Goal: Communication & Community: Connect with others

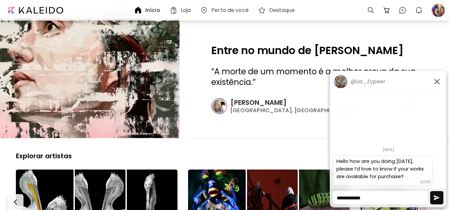
paste textarea "**********"
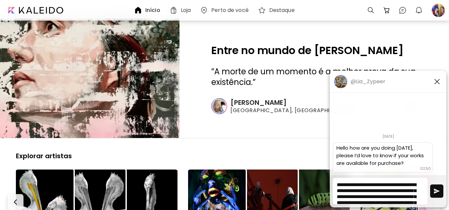
scroll to position [17, 0]
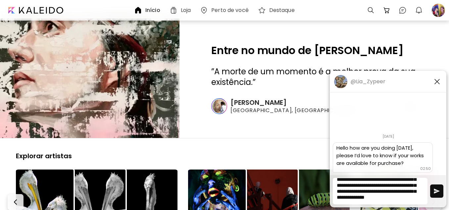
type textarea "**********"
click at [438, 192] on img "button" at bounding box center [437, 191] width 7 height 7
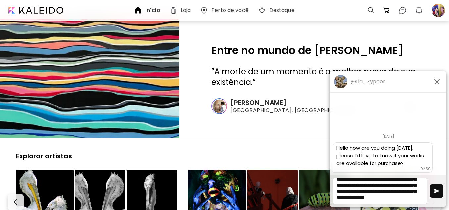
click at [441, 194] on button "button" at bounding box center [437, 190] width 13 height 13
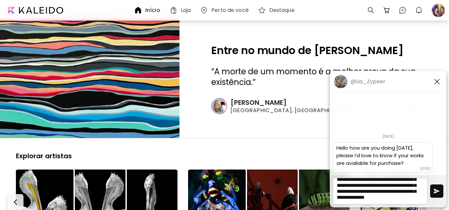
click at [441, 194] on button "button" at bounding box center [437, 190] width 13 height 13
click at [407, 200] on textarea "**********" at bounding box center [380, 191] width 95 height 27
click at [438, 190] on img "button" at bounding box center [437, 191] width 7 height 7
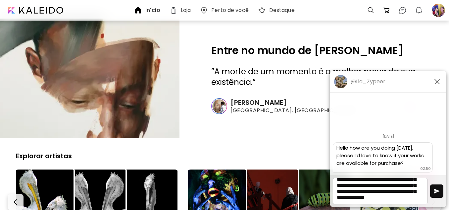
click at [438, 190] on img "button" at bounding box center [437, 191] width 7 height 7
click at [369, 81] on h5 "@Lia_Zypeer" at bounding box center [368, 81] width 35 height 7
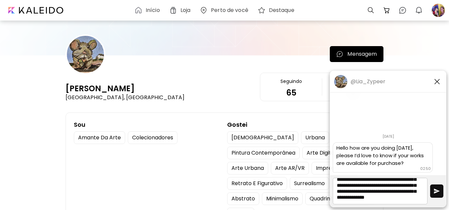
click at [439, 194] on img "button" at bounding box center [437, 191] width 7 height 7
click at [433, 192] on button "button" at bounding box center [437, 190] width 13 height 13
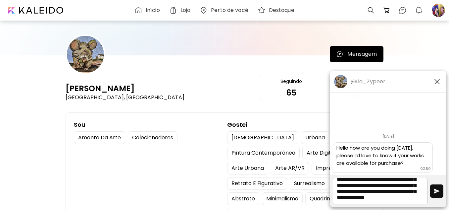
click at [433, 192] on button "button" at bounding box center [437, 190] width 13 height 13
click at [435, 79] on img "button" at bounding box center [438, 82] width 8 height 8
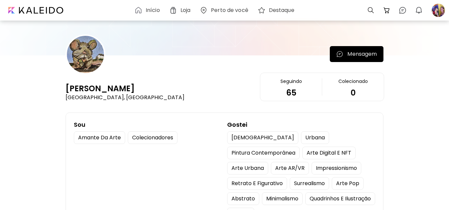
click at [365, 57] on p "Mensagem" at bounding box center [362, 54] width 29 height 8
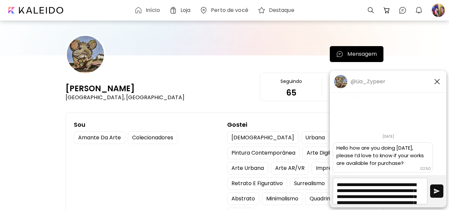
click at [435, 191] on img "button" at bounding box center [437, 191] width 7 height 7
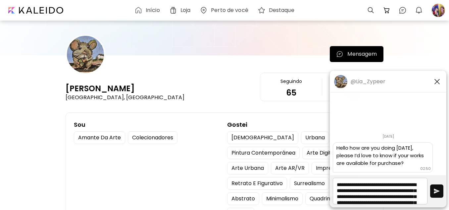
click at [435, 191] on img "button" at bounding box center [437, 191] width 7 height 7
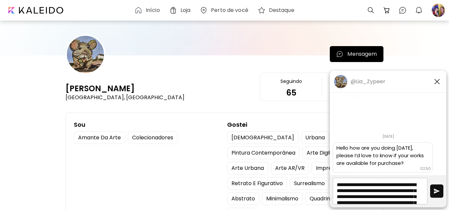
click at [435, 191] on img "button" at bounding box center [437, 191] width 7 height 7
click at [438, 190] on img "button" at bounding box center [437, 191] width 7 height 7
click at [437, 83] on img "button" at bounding box center [438, 82] width 8 height 8
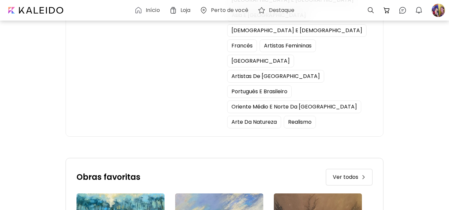
scroll to position [311, 0]
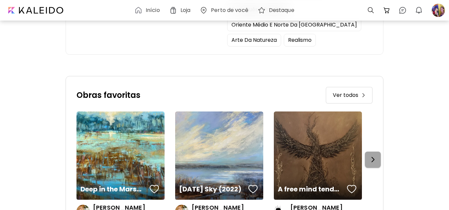
click at [377, 155] on img "button" at bounding box center [373, 159] width 8 height 8
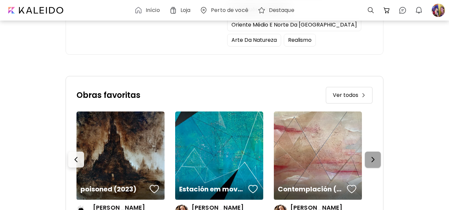
click at [377, 155] on img "button" at bounding box center [373, 159] width 8 height 8
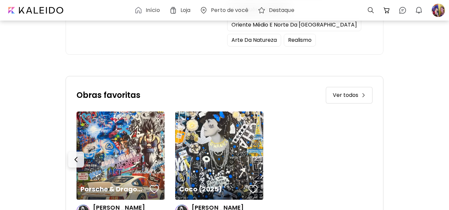
click at [356, 91] on span "Ver todos" at bounding box center [346, 95] width 26 height 8
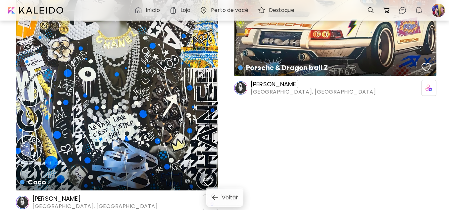
scroll to position [1050, 0]
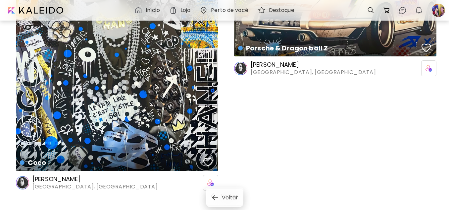
click at [229, 196] on span "Voltar" at bounding box center [230, 198] width 16 height 8
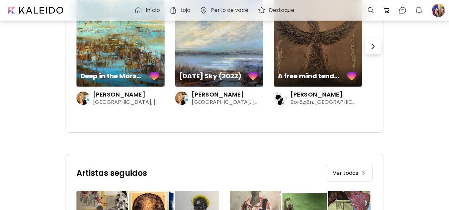
scroll to position [439, 0]
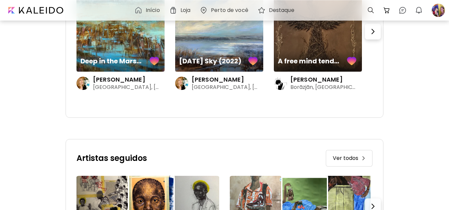
click at [366, 156] on img at bounding box center [364, 158] width 4 height 4
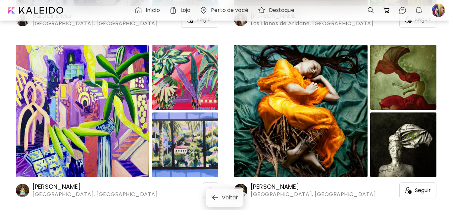
scroll to position [1467, 0]
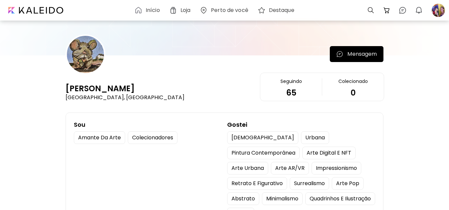
click at [365, 50] on button "Mensagem" at bounding box center [357, 54] width 54 height 16
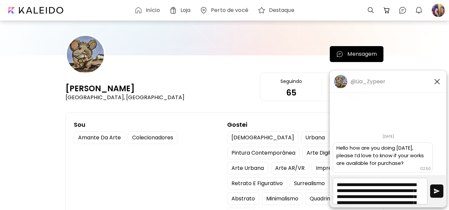
click at [437, 197] on button "button" at bounding box center [437, 190] width 13 height 13
click at [441, 191] on button "button" at bounding box center [437, 190] width 13 height 13
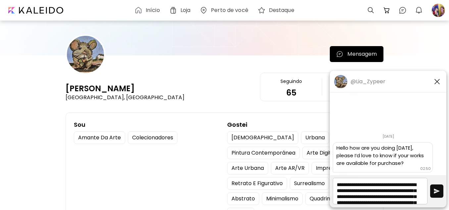
click at [441, 191] on button "button" at bounding box center [437, 190] width 13 height 13
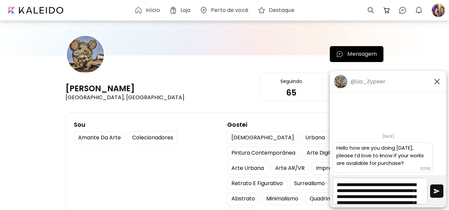
click at [441, 191] on button "button" at bounding box center [437, 190] width 13 height 13
click at [436, 11] on div at bounding box center [439, 10] width 15 height 15
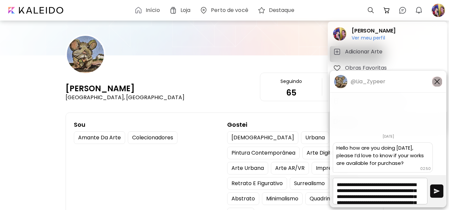
click at [436, 84] on img "button" at bounding box center [438, 82] width 8 height 8
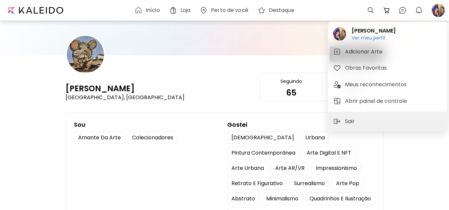
click at [400, 12] on div at bounding box center [224, 105] width 449 height 210
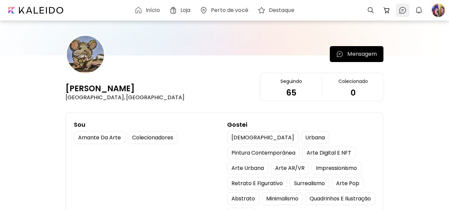
click at [403, 10] on img at bounding box center [403, 10] width 8 height 8
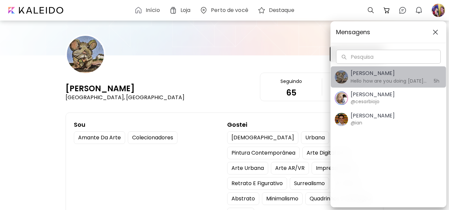
click at [383, 81] on h6 "Hello how are you doing [DATE], please I’d love to know if your works are avail…" at bounding box center [389, 80] width 77 height 7
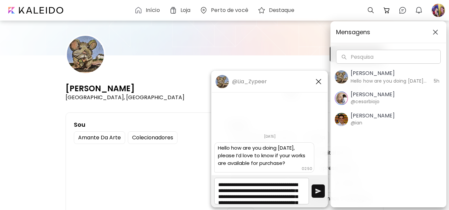
click at [361, 129] on button "[PERSON_NAME] @ian" at bounding box center [388, 119] width 115 height 21
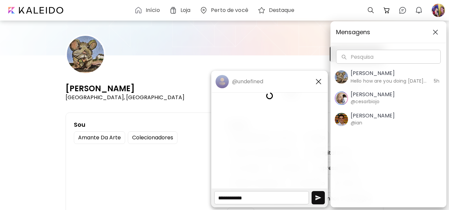
click at [361, 129] on button "[PERSON_NAME] @ian" at bounding box center [388, 119] width 115 height 21
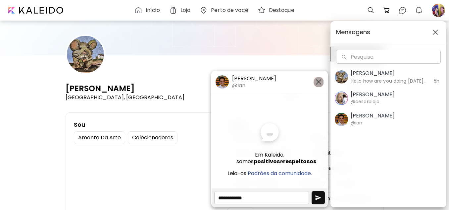
click at [319, 80] on img "button" at bounding box center [319, 82] width 8 height 8
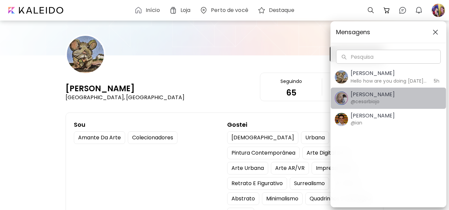
click at [355, 94] on h5 "[PERSON_NAME]" at bounding box center [373, 94] width 44 height 7
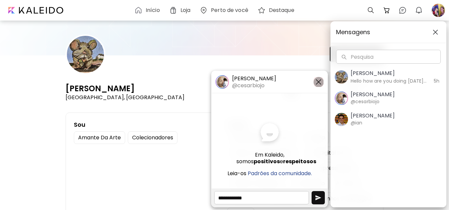
click at [319, 81] on img "button" at bounding box center [319, 82] width 8 height 8
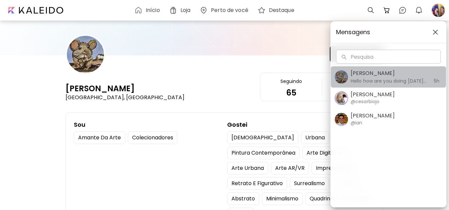
click at [366, 77] on h5 "[PERSON_NAME]" at bounding box center [389, 73] width 77 height 8
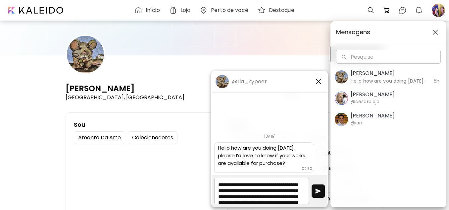
click at [318, 190] on img "button" at bounding box center [318, 191] width 7 height 7
click at [321, 84] on img "button" at bounding box center [319, 82] width 8 height 8
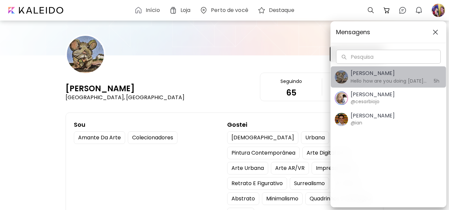
click at [354, 83] on h6 "Hello how are you doing [DATE], please I’d love to know if your works are avail…" at bounding box center [389, 80] width 77 height 7
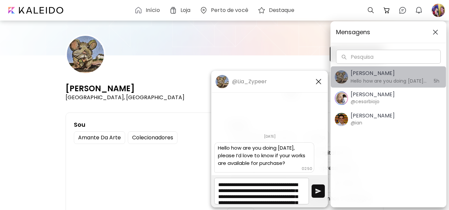
click at [354, 83] on h6 "Hello how are you doing [DATE], please I’d love to know if your works are avail…" at bounding box center [389, 80] width 77 height 7
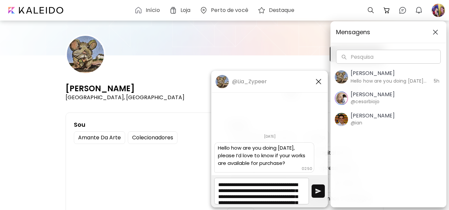
click at [317, 190] on img "button" at bounding box center [318, 191] width 7 height 7
click at [315, 190] on img "button" at bounding box center [318, 191] width 7 height 7
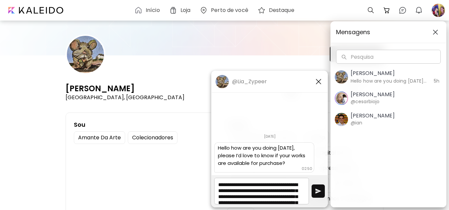
click at [315, 190] on img "button" at bounding box center [318, 191] width 7 height 7
click at [318, 80] on img "button" at bounding box center [319, 82] width 8 height 8
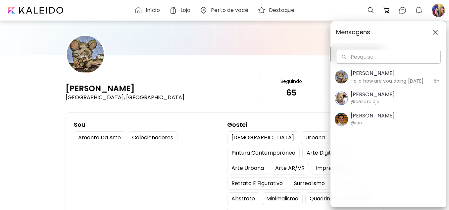
click at [437, 31] on img "button" at bounding box center [435, 31] width 5 height 5
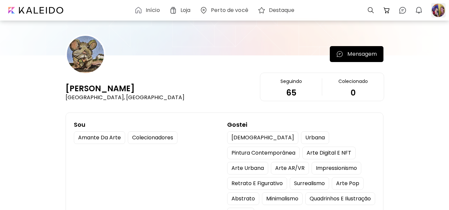
click at [432, 11] on div at bounding box center [439, 10] width 15 height 15
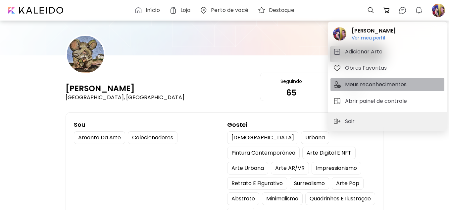
click at [373, 84] on h5 "Meus reconhecimentos" at bounding box center [377, 85] width 64 height 8
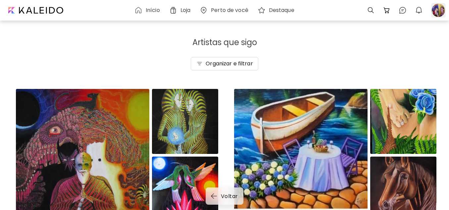
click at [440, 11] on div at bounding box center [439, 10] width 15 height 15
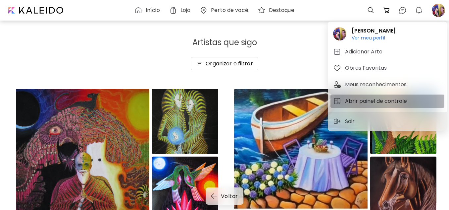
click at [385, 101] on h5 "Abrir painel de controle" at bounding box center [377, 101] width 64 height 8
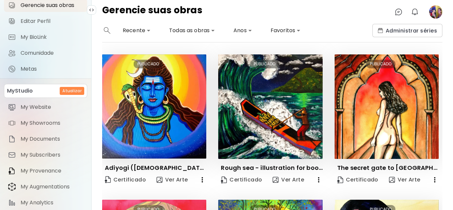
scroll to position [71, 0]
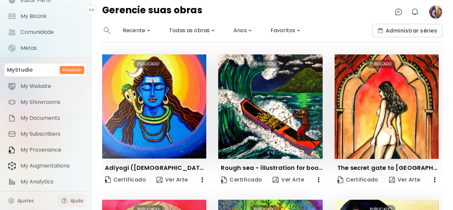
click at [70, 200] on span "Ajuda" at bounding box center [76, 200] width 13 height 7
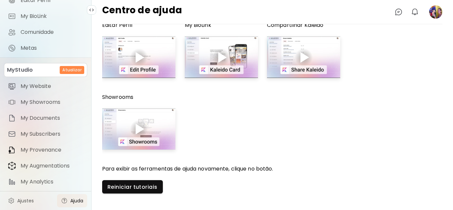
scroll to position [83, 0]
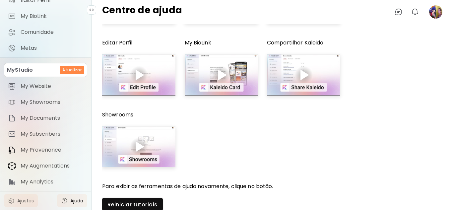
click at [29, 199] on span "Ajustes" at bounding box center [25, 200] width 17 height 7
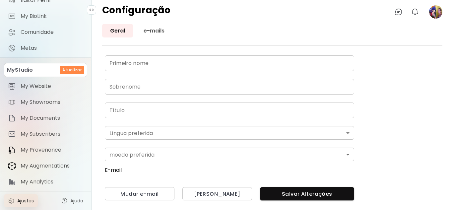
type input "********"
type input "**********"
type input "*"
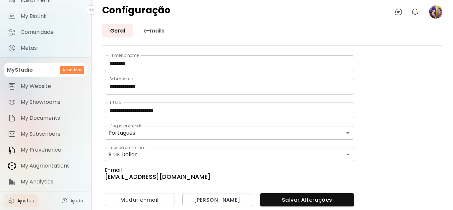
click at [452, 53] on div "**********" at bounding box center [271, 117] width 361 height 186
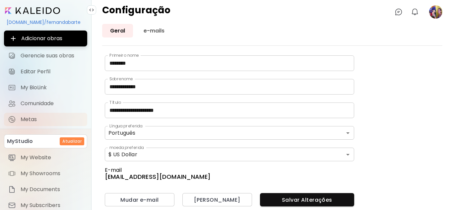
click at [41, 119] on span "Metas" at bounding box center [52, 119] width 63 height 7
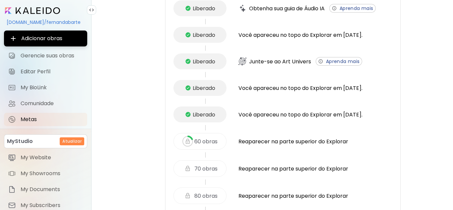
scroll to position [330, 0]
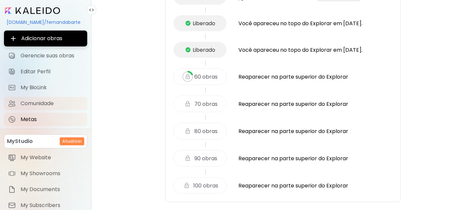
click at [43, 100] on span "Comunidade" at bounding box center [52, 103] width 63 height 7
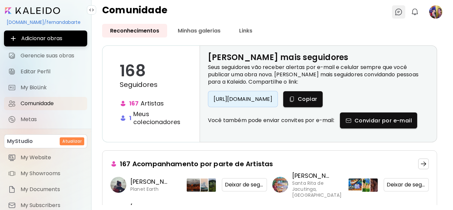
click at [399, 10] on img at bounding box center [398, 12] width 8 height 8
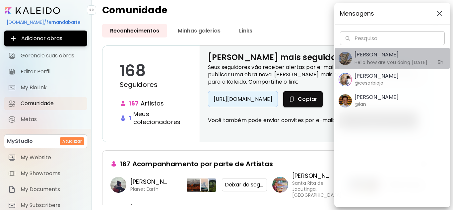
click at [384, 59] on h6 "Hello how are you doing [DATE], please I’d love to know if your works are avail…" at bounding box center [392, 62] width 77 height 7
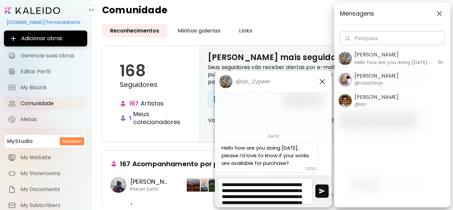
click at [334, 182] on div "Mensagens Pesquisa Pesquisa Lia Zypeer Hello how are you doing [DATE], please I…" at bounding box center [392, 105] width 116 height 205
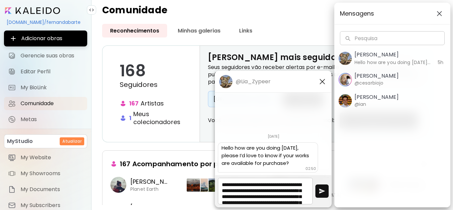
click at [334, 182] on div "Mensagens Pesquisa Pesquisa Lia Zypeer Hello how are you doing [DATE], please I…" at bounding box center [392, 105] width 116 height 205
click at [323, 191] on img "button" at bounding box center [322, 191] width 7 height 7
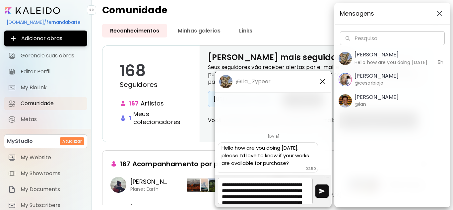
click at [323, 191] on img "button" at bounding box center [322, 191] width 7 height 7
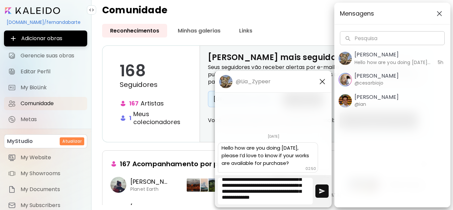
drag, startPoint x: 221, startPoint y: 184, endPoint x: 310, endPoint y: 203, distance: 90.5
click at [310, 203] on textarea "**********" at bounding box center [265, 191] width 95 height 27
click at [293, 196] on textarea "**********" at bounding box center [265, 191] width 95 height 27
click at [288, 191] on textarea "**********" at bounding box center [265, 191] width 95 height 27
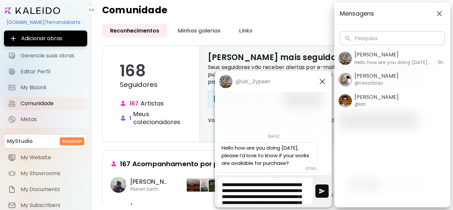
drag, startPoint x: 279, startPoint y: 196, endPoint x: 169, endPoint y: 176, distance: 111.1
click at [169, 176] on body "**********" at bounding box center [226, 105] width 453 height 210
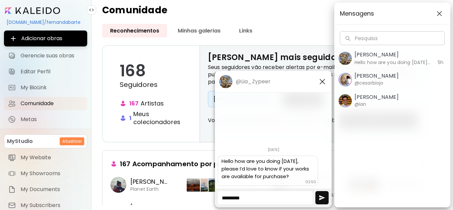
type textarea "*********"
click at [320, 196] on img "button" at bounding box center [322, 197] width 7 height 7
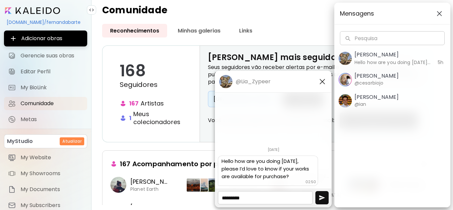
click at [320, 196] on img "button" at bounding box center [322, 197] width 7 height 7
click at [320, 83] on img "button" at bounding box center [322, 82] width 8 height 8
